Goal: Contribute content: Contribute content

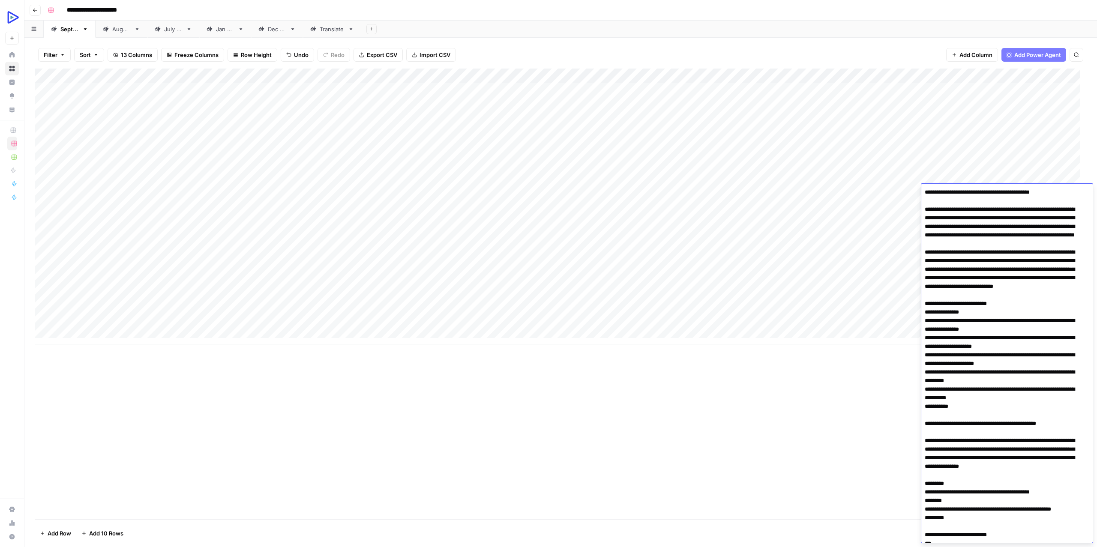
scroll to position [2020, 0]
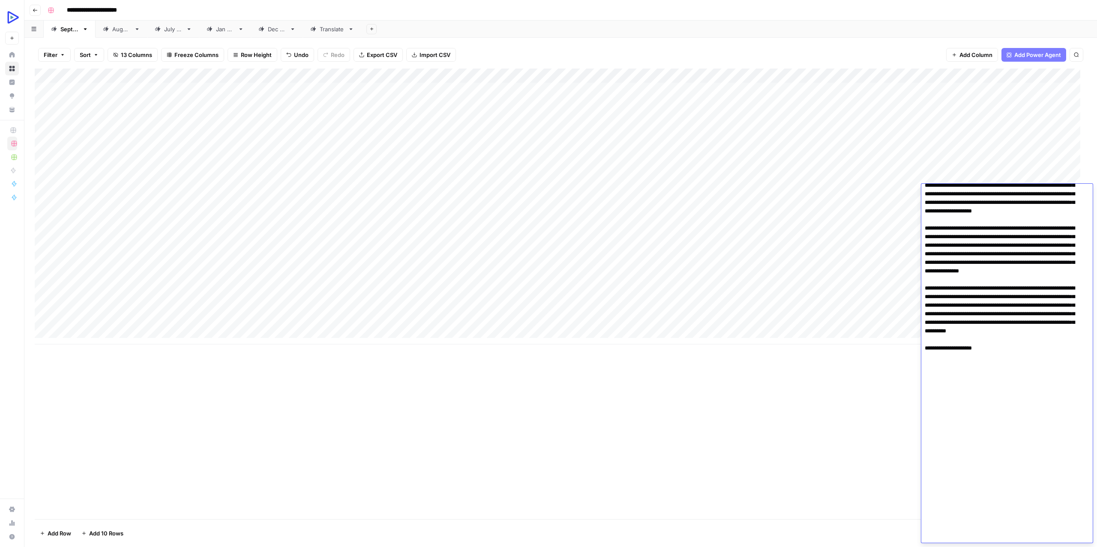
click at [233, 210] on div "Add Column" at bounding box center [561, 207] width 1052 height 276
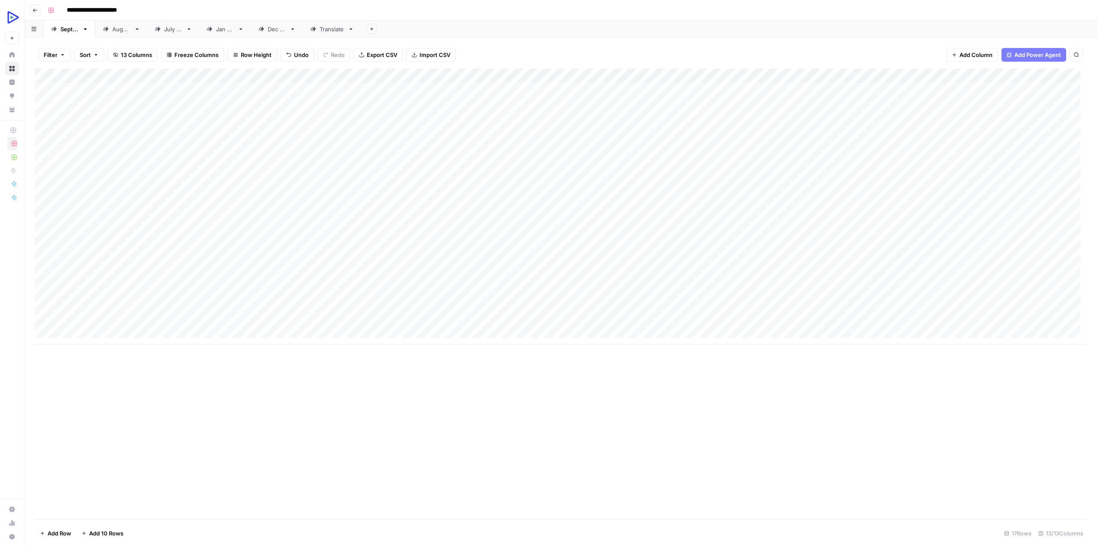
click at [962, 204] on div "Add Column" at bounding box center [561, 207] width 1052 height 276
click at [956, 72] on div "Add Column" at bounding box center [561, 207] width 1052 height 276
click at [933, 155] on link "Edit Workflow" at bounding box center [943, 160] width 95 height 12
click at [233, 206] on div "Add Column" at bounding box center [561, 207] width 1052 height 276
click at [215, 201] on div "Add Column" at bounding box center [561, 207] width 1052 height 276
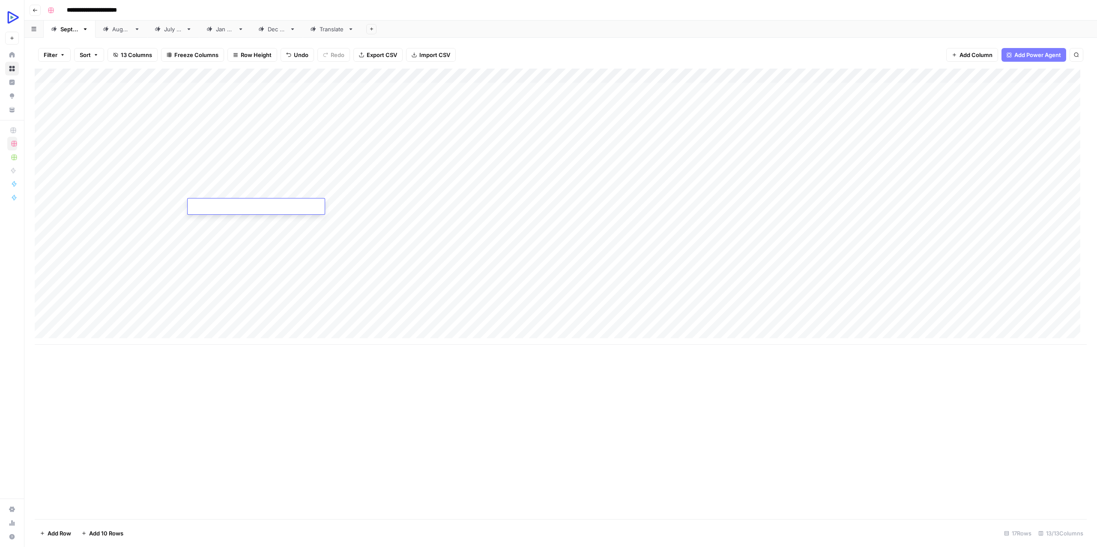
click at [215, 201] on textarea at bounding box center [256, 207] width 137 height 12
type textarea "**********"
click at [242, 228] on div "Add Column" at bounding box center [561, 207] width 1052 height 276
click at [300, 203] on div "Add Column" at bounding box center [561, 207] width 1052 height 276
click at [370, 205] on div "Add Column" at bounding box center [561, 207] width 1052 height 276
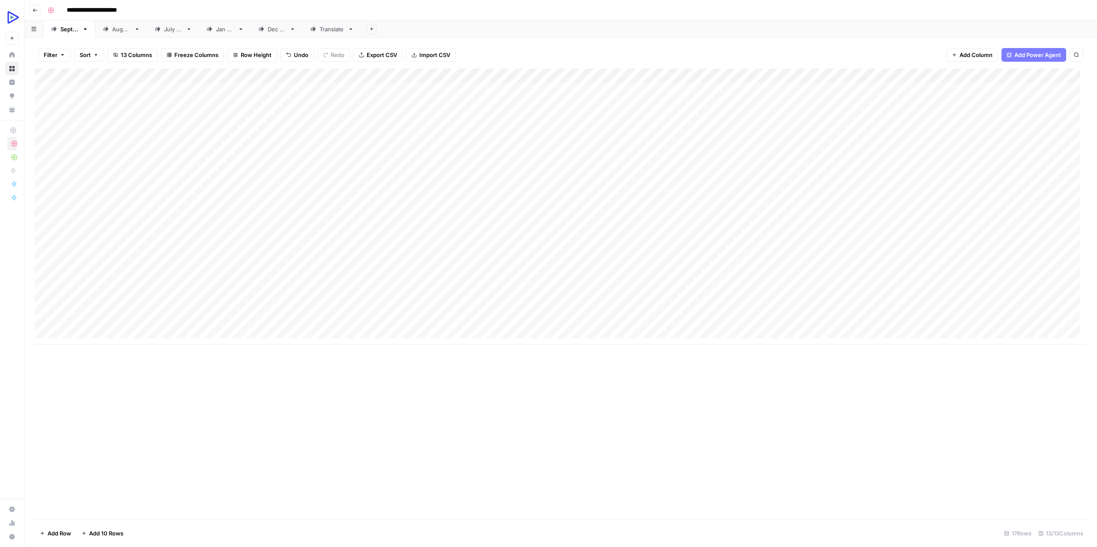
click at [370, 205] on div "Add Column" at bounding box center [561, 207] width 1052 height 276
type textarea "**********"
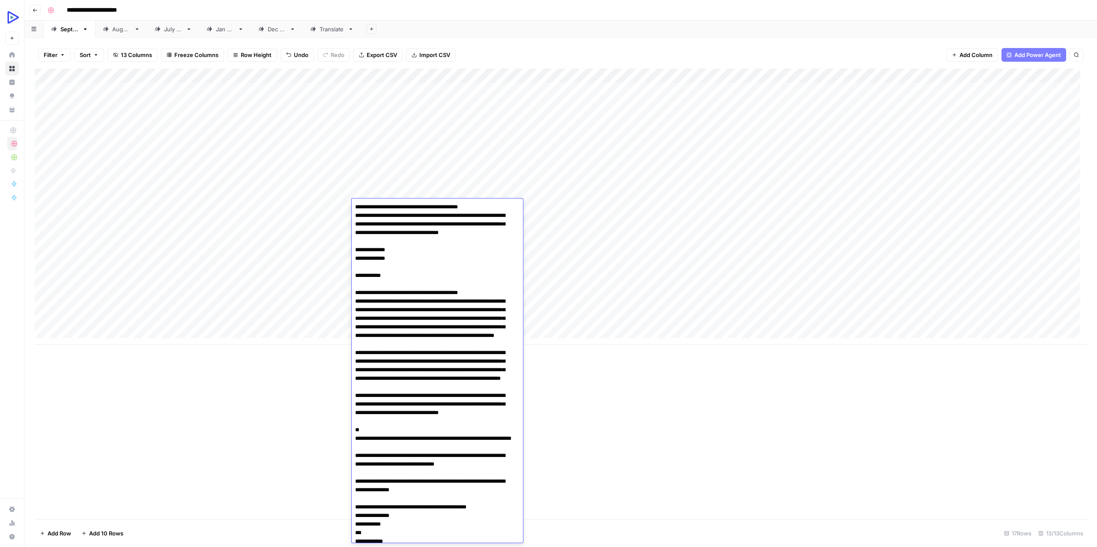
scroll to position [7028, 0]
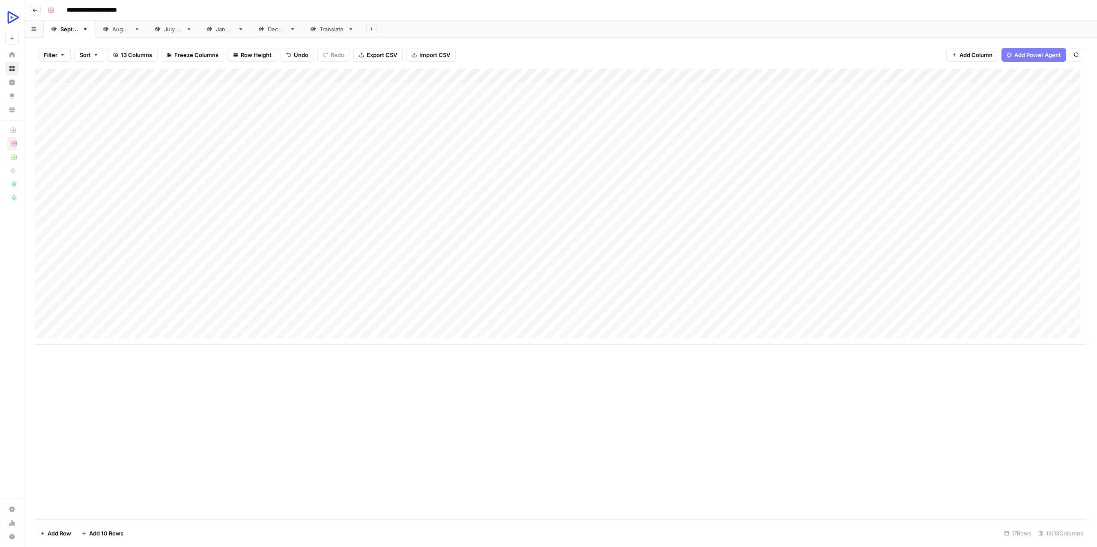
click at [277, 217] on div "Add Column" at bounding box center [561, 207] width 1052 height 276
click at [313, 202] on div "Add Column" at bounding box center [561, 207] width 1052 height 276
click at [526, 205] on div "Add Column" at bounding box center [561, 207] width 1052 height 276
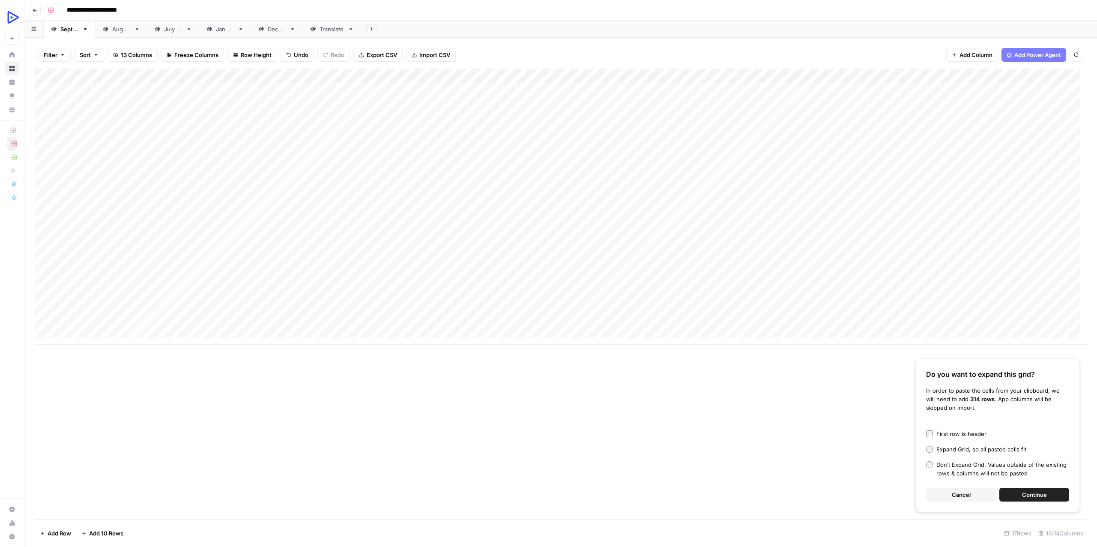
click at [524, 201] on div "Add Column" at bounding box center [561, 207] width 1052 height 276
type textarea "**********"
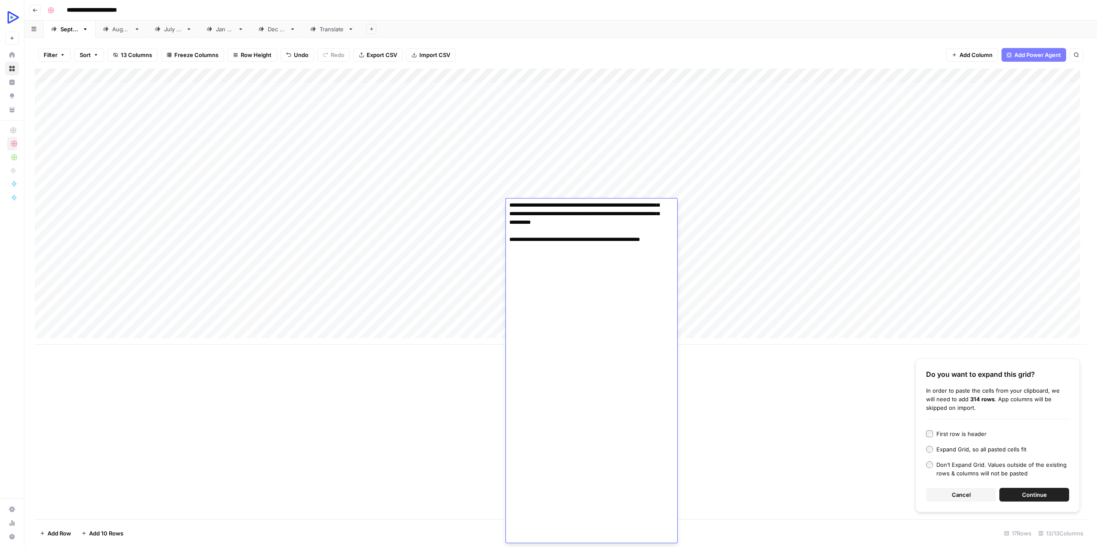
click at [951, 493] on button "Cancel" at bounding box center [961, 495] width 70 height 14
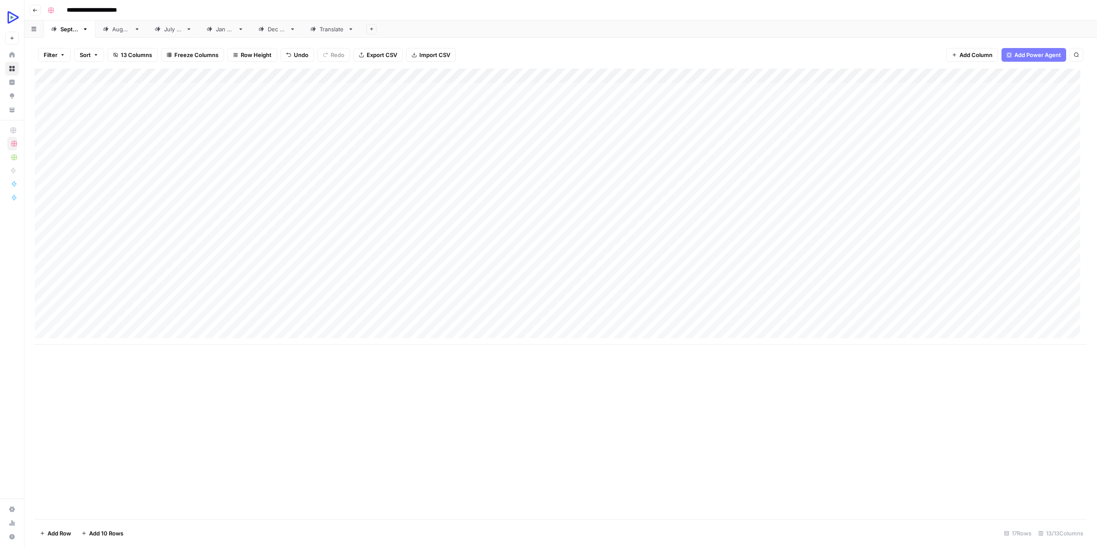
click at [452, 205] on div "Add Column" at bounding box center [561, 207] width 1052 height 276
click at [681, 203] on div "Add Column" at bounding box center [561, 207] width 1052 height 276
type textarea "**********"
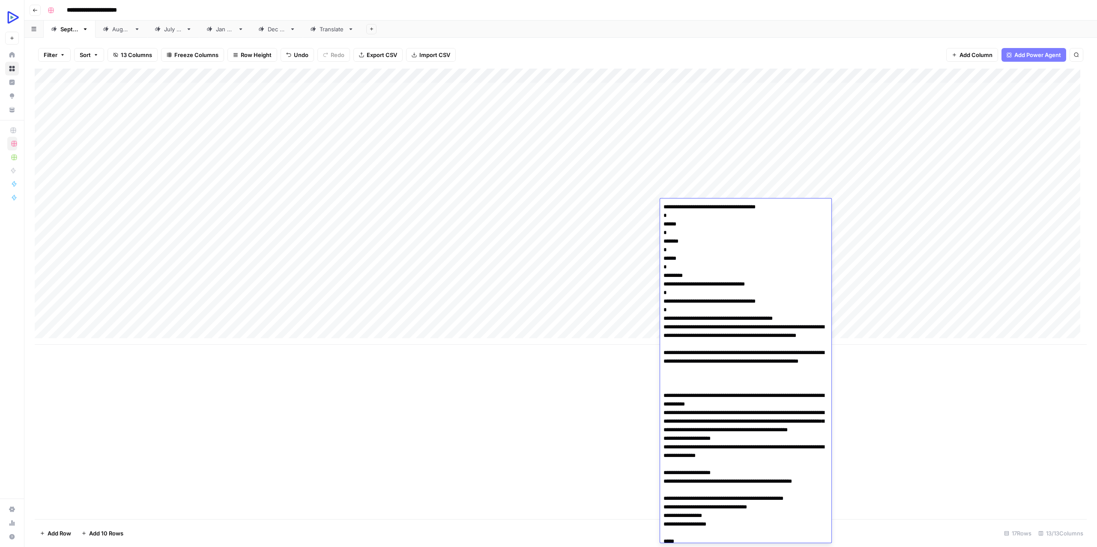
scroll to position [1947, 0]
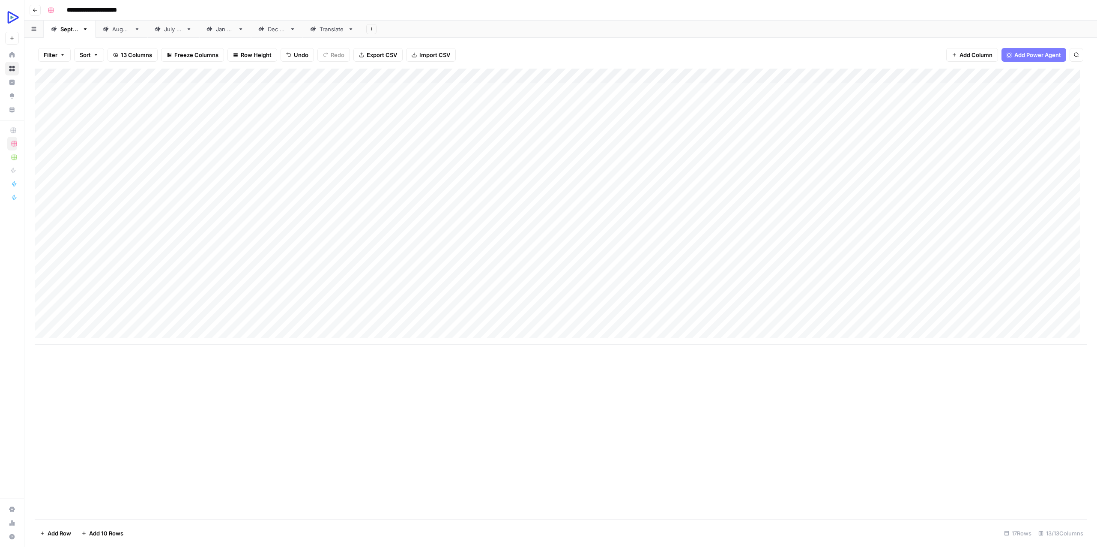
click at [613, 202] on div "Add Column" at bounding box center [561, 207] width 1052 height 276
click at [749, 198] on div "Add Column" at bounding box center [561, 207] width 1052 height 276
click at [773, 204] on div "Add Column" at bounding box center [561, 207] width 1052 height 276
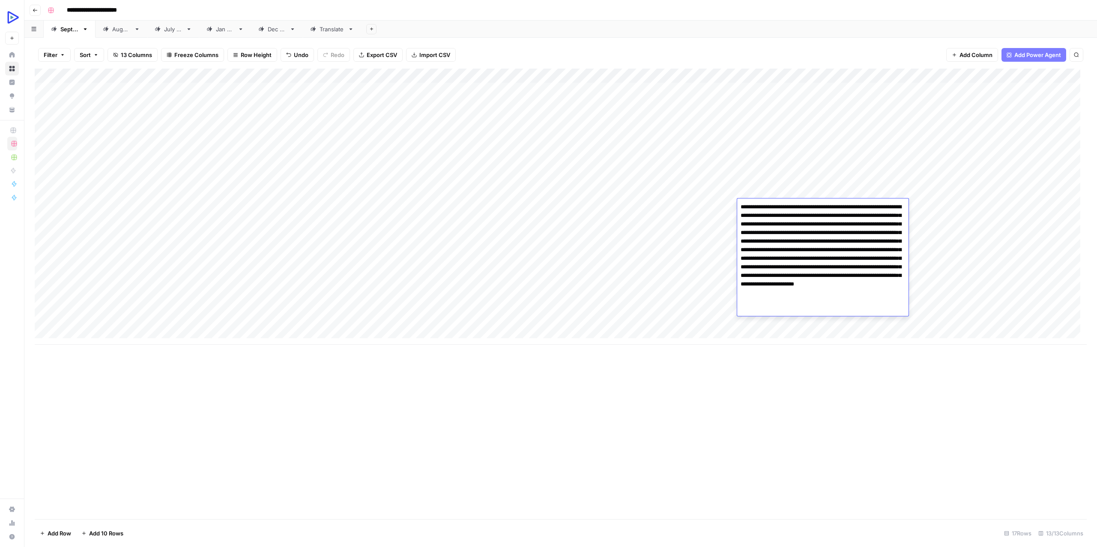
drag, startPoint x: 853, startPoint y: 208, endPoint x: 814, endPoint y: 210, distance: 39.0
click at [814, 210] on textarea "**********" at bounding box center [822, 254] width 171 height 106
drag, startPoint x: 855, startPoint y: 207, endPoint x: 744, endPoint y: 217, distance: 111.4
click at [744, 217] on textarea "**********" at bounding box center [822, 254] width 171 height 106
click at [859, 207] on textarea "**********" at bounding box center [822, 254] width 171 height 106
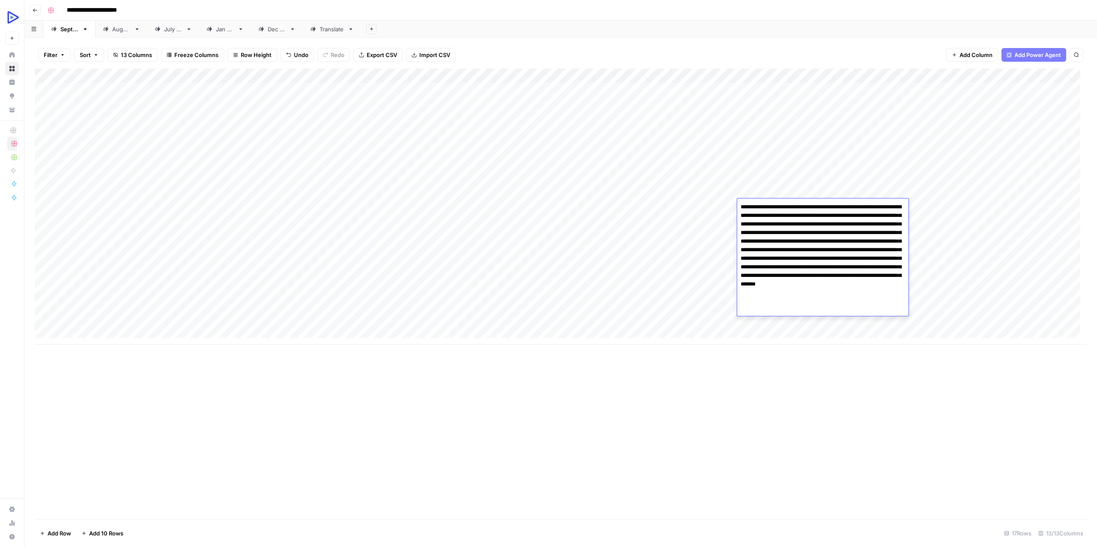
type textarea "**********"
click at [677, 222] on div "Add Column" at bounding box center [561, 207] width 1052 height 276
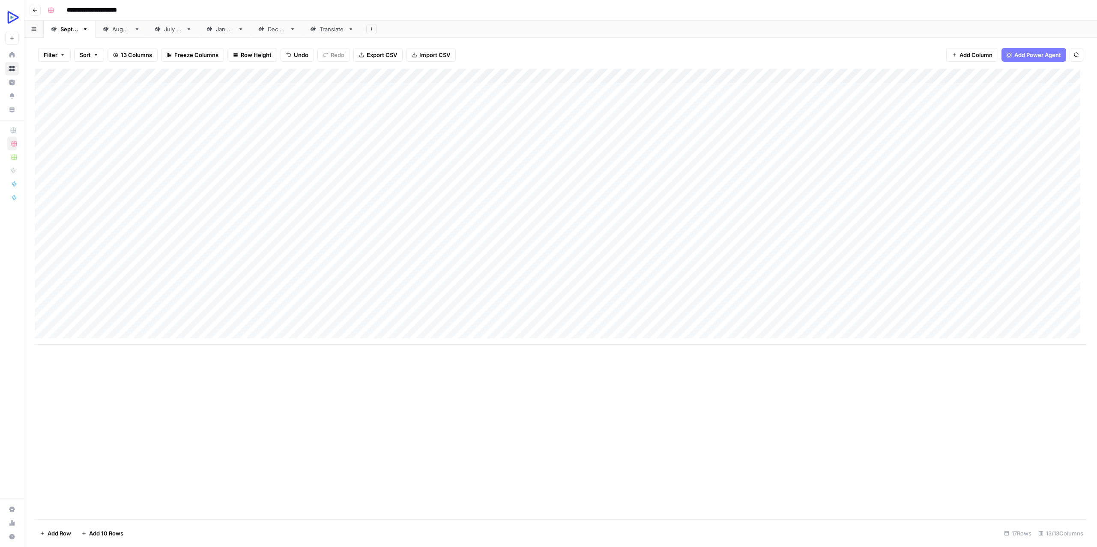
click at [869, 203] on div "Add Column" at bounding box center [561, 207] width 1052 height 276
type textarea "**********"
click at [1038, 227] on div "Add Column" at bounding box center [561, 207] width 1052 height 276
click at [936, 204] on div "Add Column" at bounding box center [561, 207] width 1052 height 276
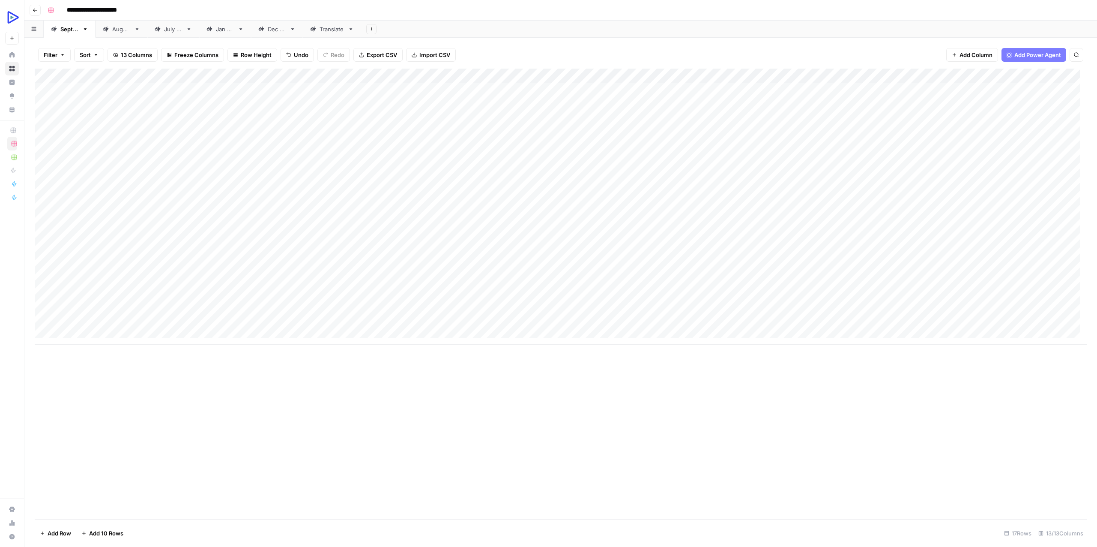
click at [1069, 206] on div "Add Column" at bounding box center [561, 207] width 1052 height 276
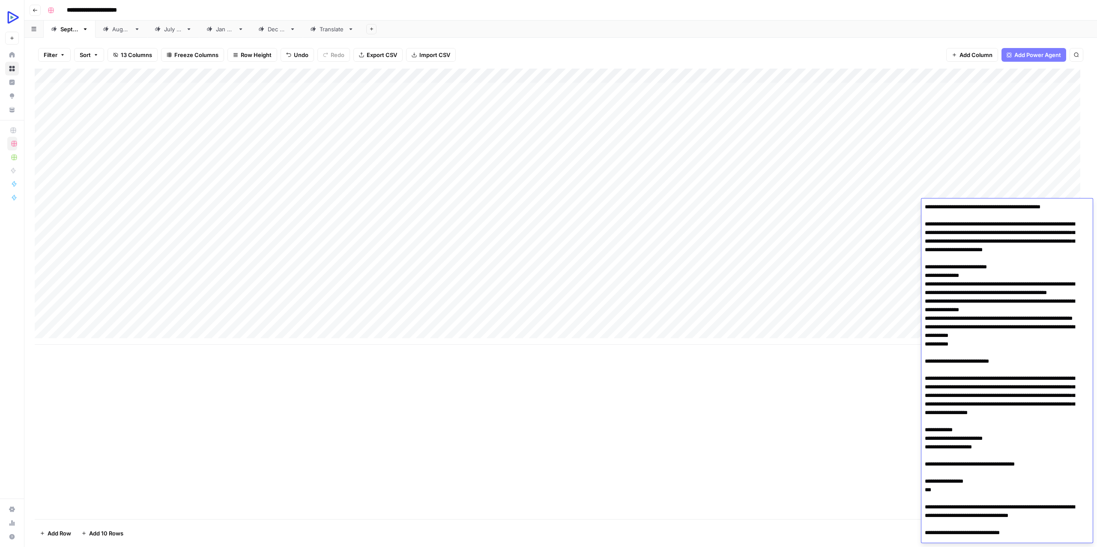
scroll to position [1838, 0]
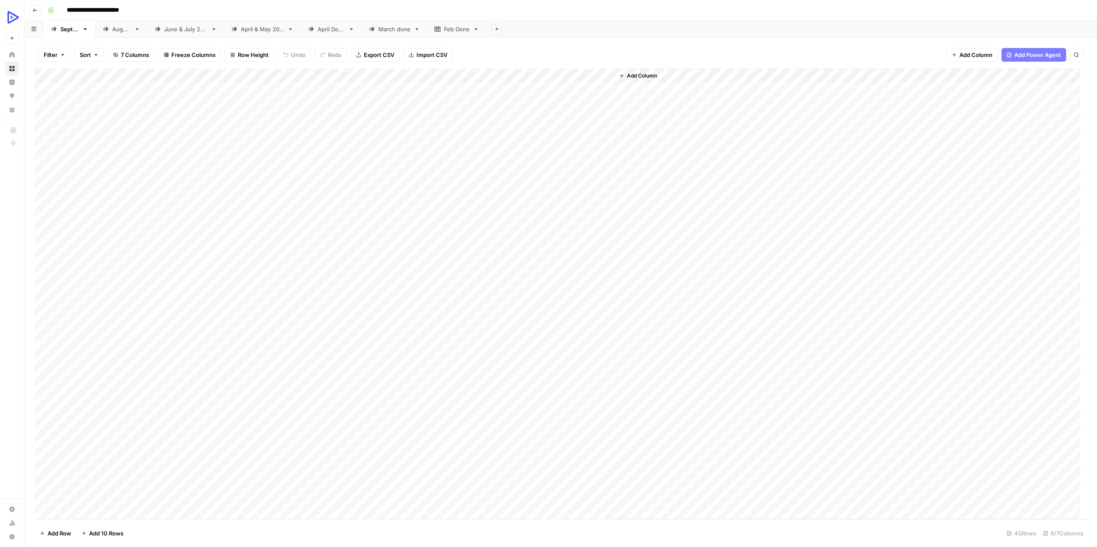
drag, startPoint x: 230, startPoint y: 206, endPoint x: 260, endPoint y: 206, distance: 29.1
click at [260, 206] on div "Add Column" at bounding box center [561, 294] width 1052 height 451
click at [210, 206] on div "Add Column" at bounding box center [561, 294] width 1052 height 451
click at [210, 206] on textarea "**********" at bounding box center [283, 207] width 199 height 12
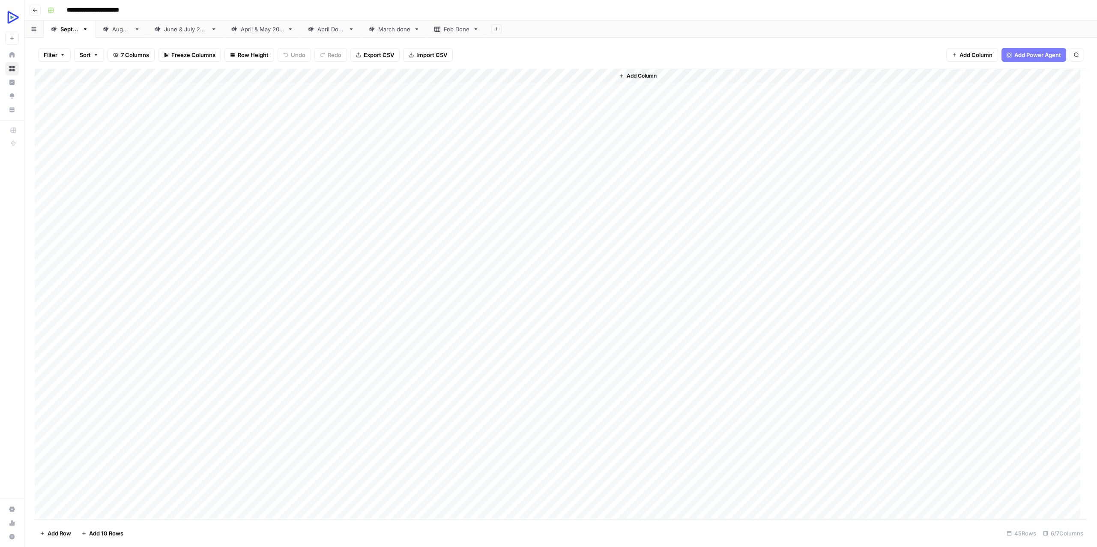
click at [236, 220] on div "Add Column" at bounding box center [561, 294] width 1052 height 450
click at [419, 203] on div "Add Column" at bounding box center [561, 294] width 1052 height 450
type textarea "**********"
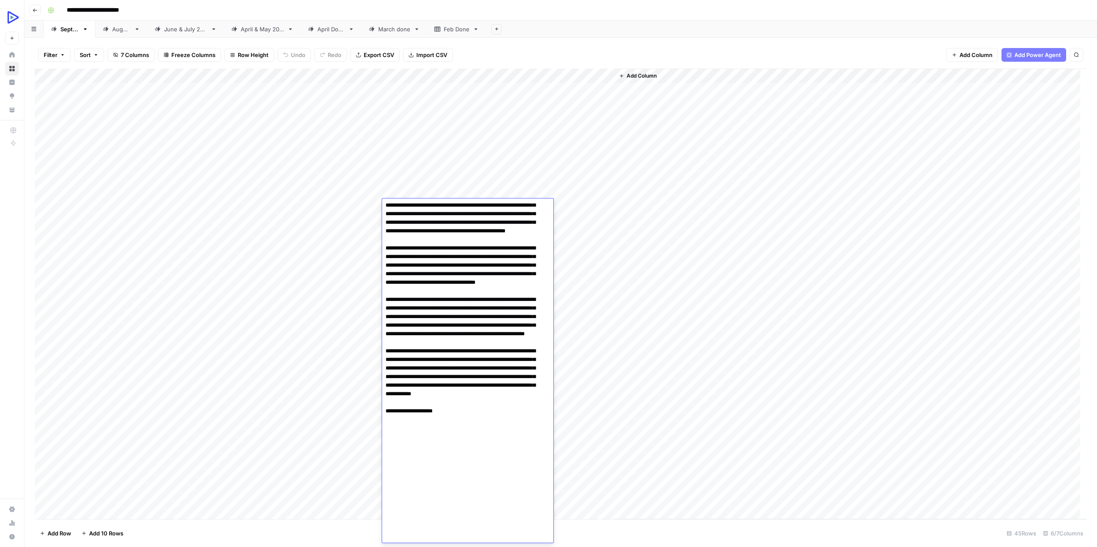
click at [658, 219] on div "Add Column" at bounding box center [850, 294] width 473 height 450
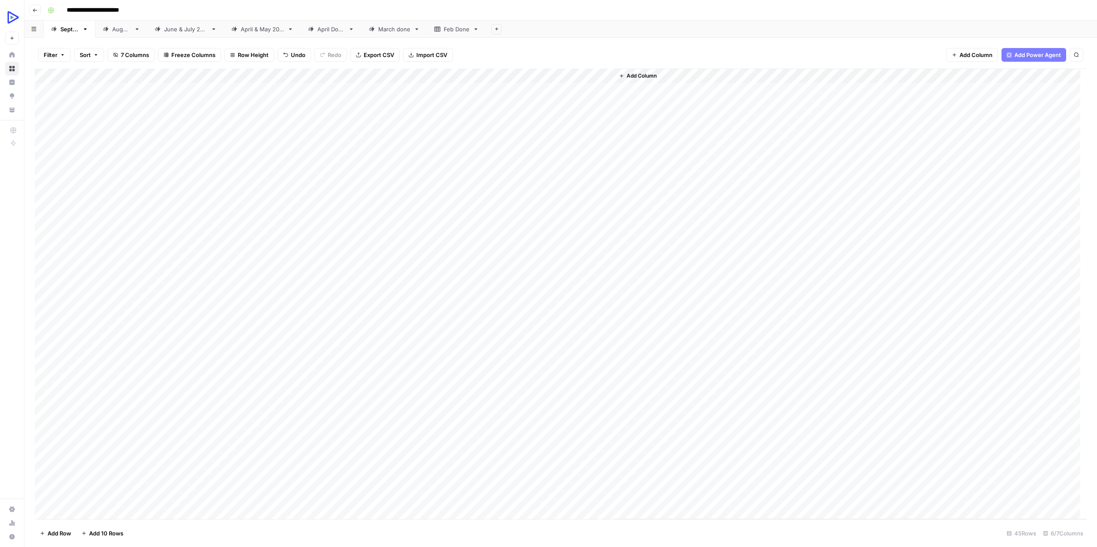
click at [494, 205] on div "Add Column" at bounding box center [561, 294] width 1052 height 450
click at [643, 162] on div "Add Column" at bounding box center [850, 294] width 473 height 450
click at [577, 162] on div "Add Column" at bounding box center [561, 294] width 1052 height 450
click at [605, 162] on div "Add Column" at bounding box center [561, 294] width 1052 height 450
click at [430, 160] on div "Add Column" at bounding box center [561, 294] width 1052 height 450
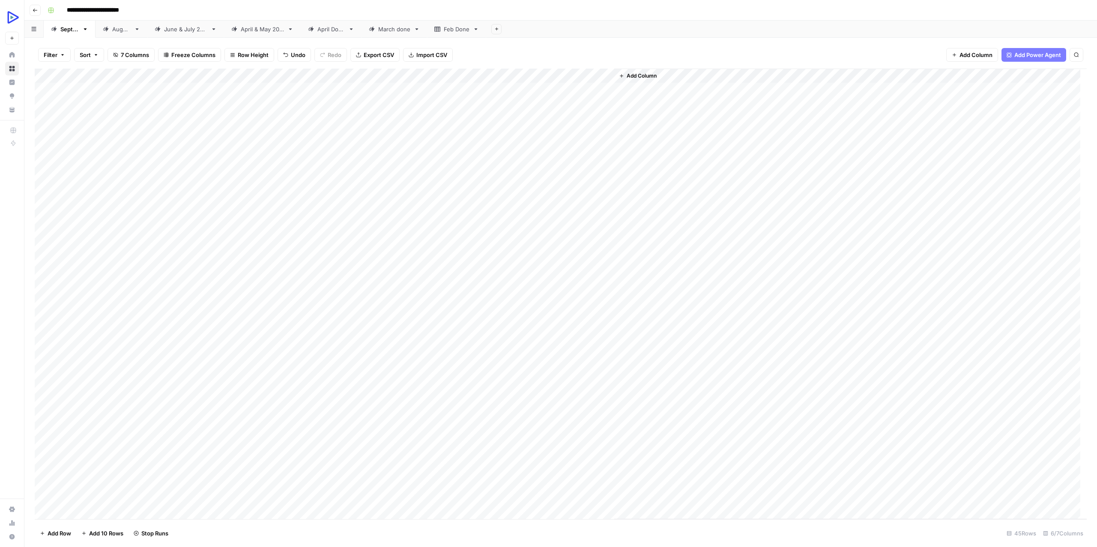
click at [479, 161] on div "Add Column" at bounding box center [561, 294] width 1052 height 450
click at [683, 165] on div "Add Column" at bounding box center [850, 294] width 473 height 450
click at [583, 204] on div "Add Column" at bounding box center [561, 294] width 1052 height 450
click at [599, 204] on div "Add Column" at bounding box center [561, 294] width 1052 height 450
click at [599, 204] on div at bounding box center [575, 206] width 78 height 16
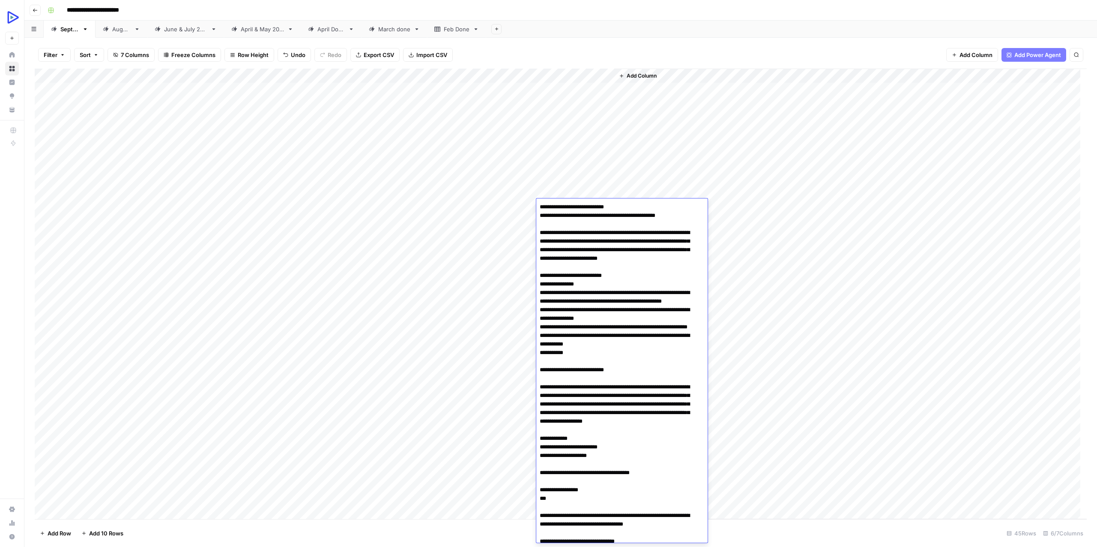
click at [405, 209] on div "Add Column" at bounding box center [561, 294] width 1052 height 450
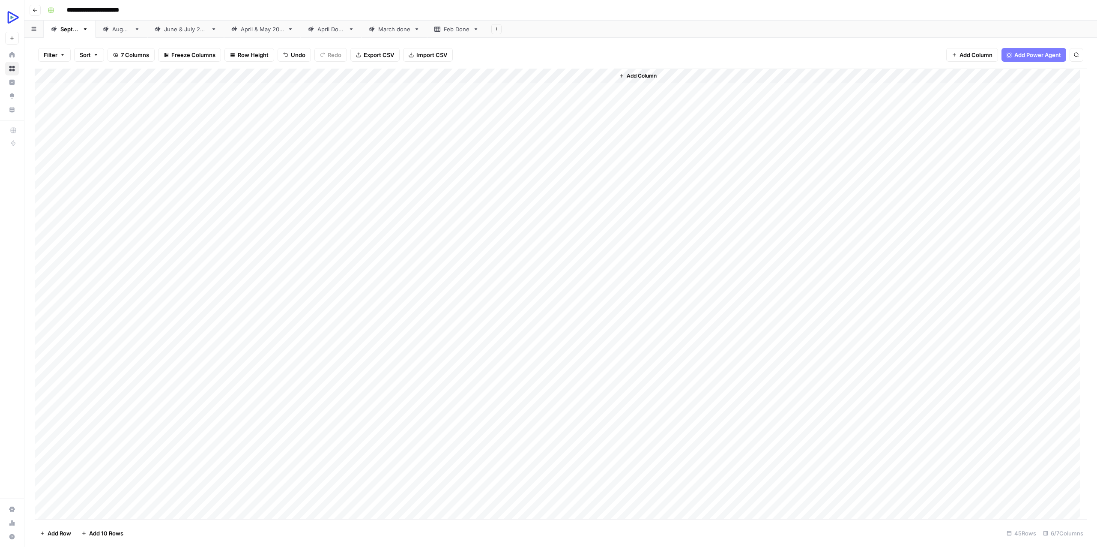
drag, startPoint x: 88, startPoint y: 206, endPoint x: 558, endPoint y: 202, distance: 470.0
click at [558, 202] on div "Add Column" at bounding box center [561, 294] width 1052 height 450
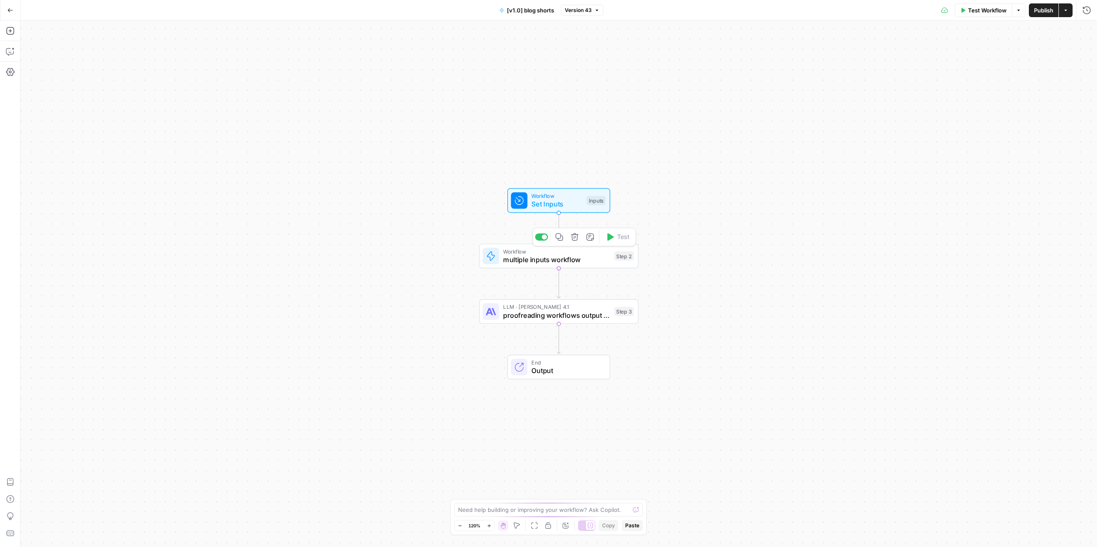
click at [550, 263] on span "multiple inputs workflow" at bounding box center [556, 259] width 107 height 10
type input "Article with multiple inputs"
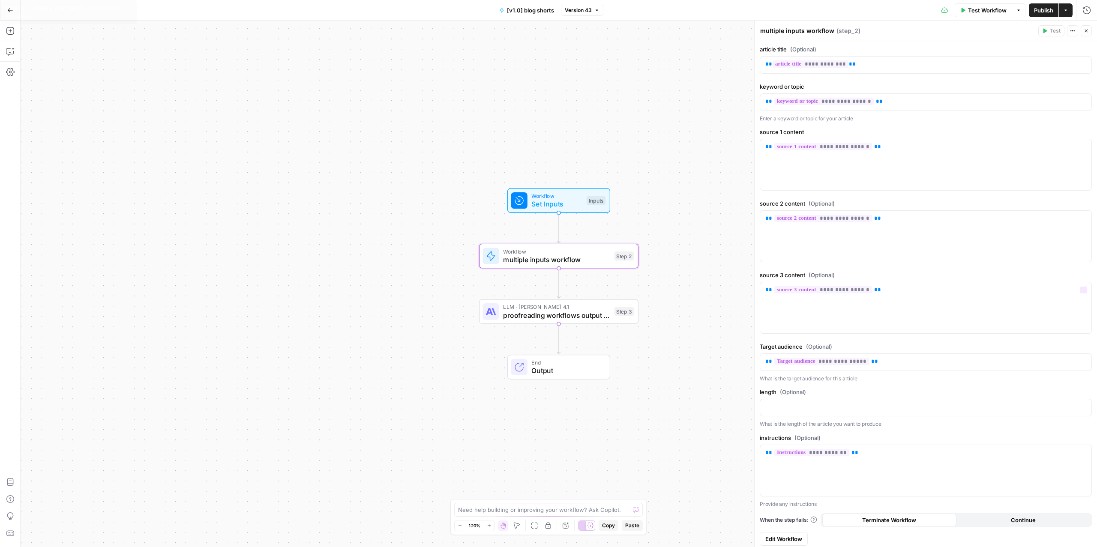
scroll to position [70, 0]
click at [778, 533] on span "Edit Workflow" at bounding box center [783, 535] width 37 height 9
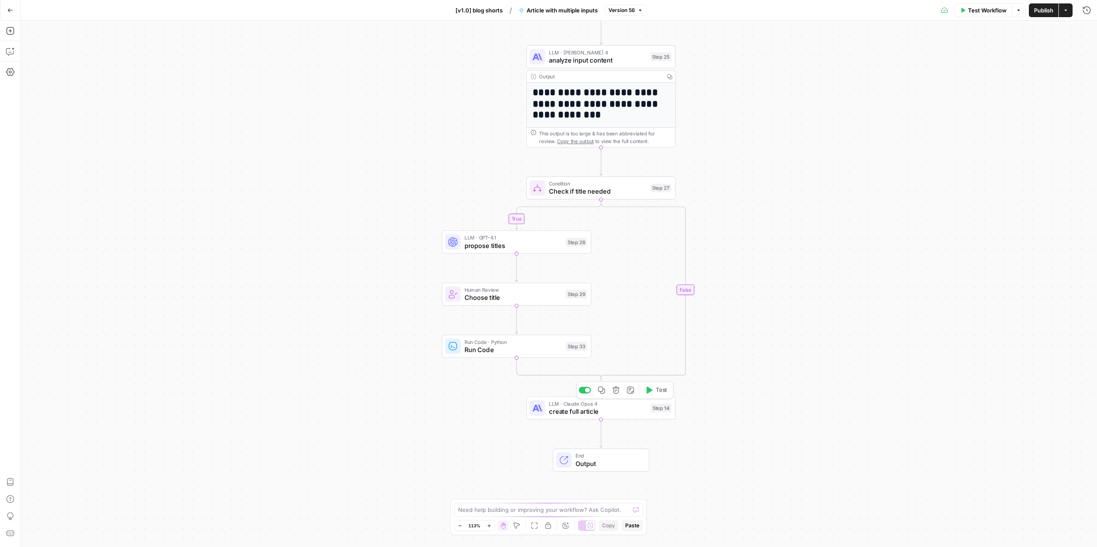
click at [616, 408] on span "create full article" at bounding box center [598, 412] width 98 height 10
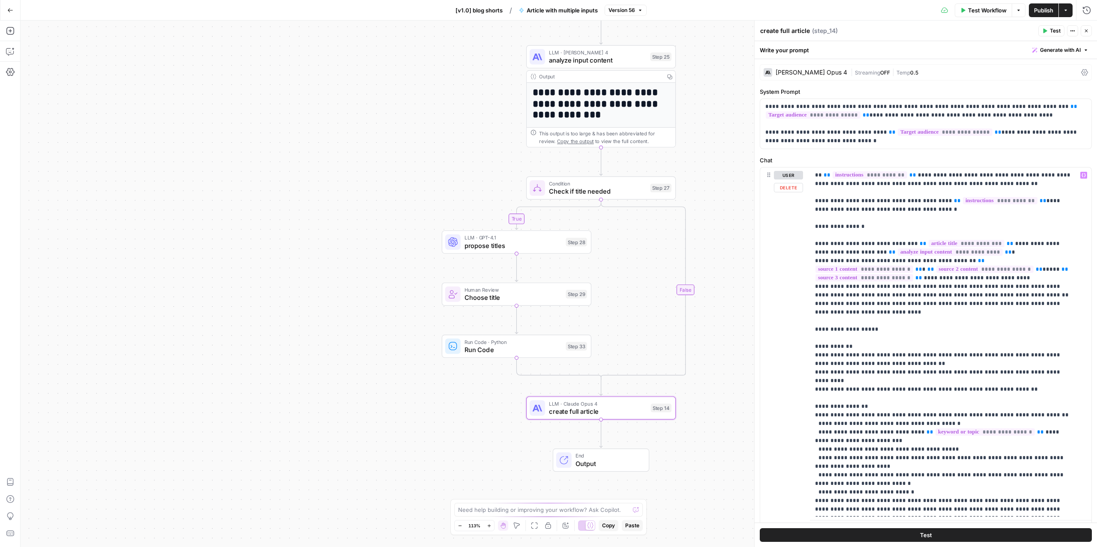
scroll to position [206, 0]
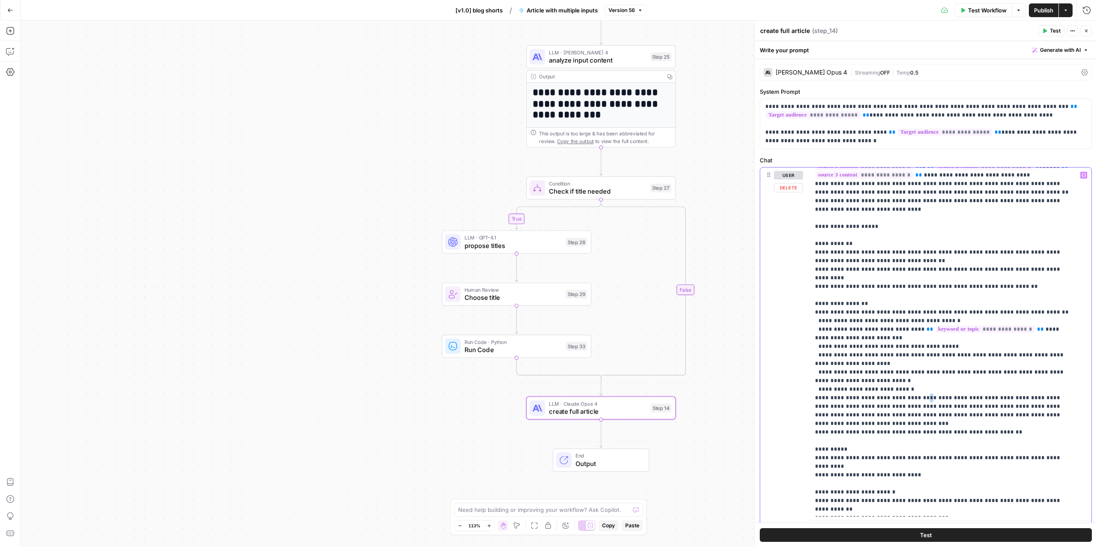
click at [911, 369] on p "**********" at bounding box center [944, 269] width 258 height 608
click at [892, 373] on p "**********" at bounding box center [944, 269] width 258 height 608
click at [906, 383] on p "**********" at bounding box center [944, 269] width 258 height 608
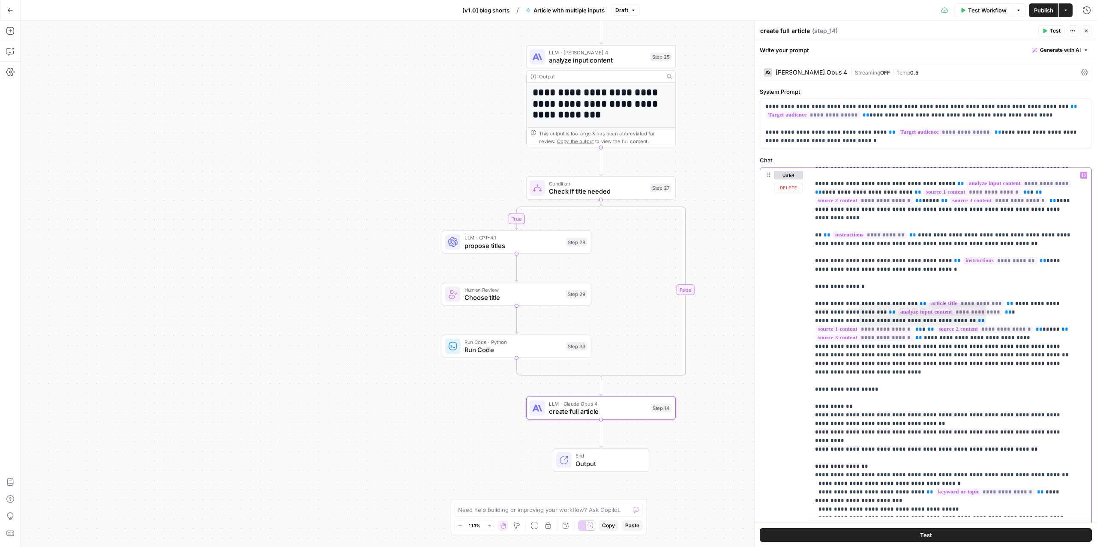
scroll to position [0, 0]
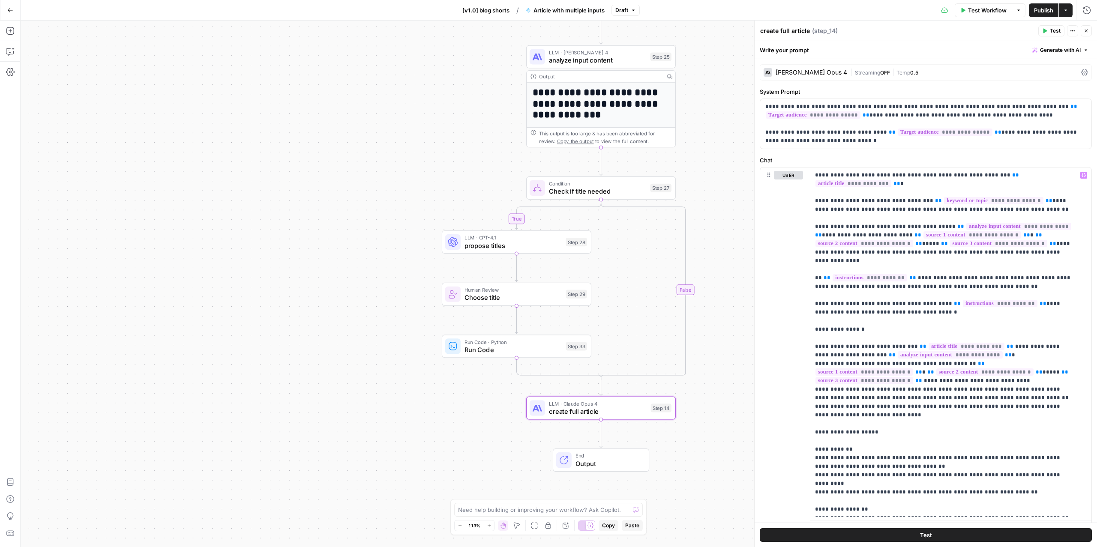
click at [1038, 6] on span "Publish" at bounding box center [1043, 10] width 19 height 9
